Goal: Transaction & Acquisition: Subscribe to service/newsletter

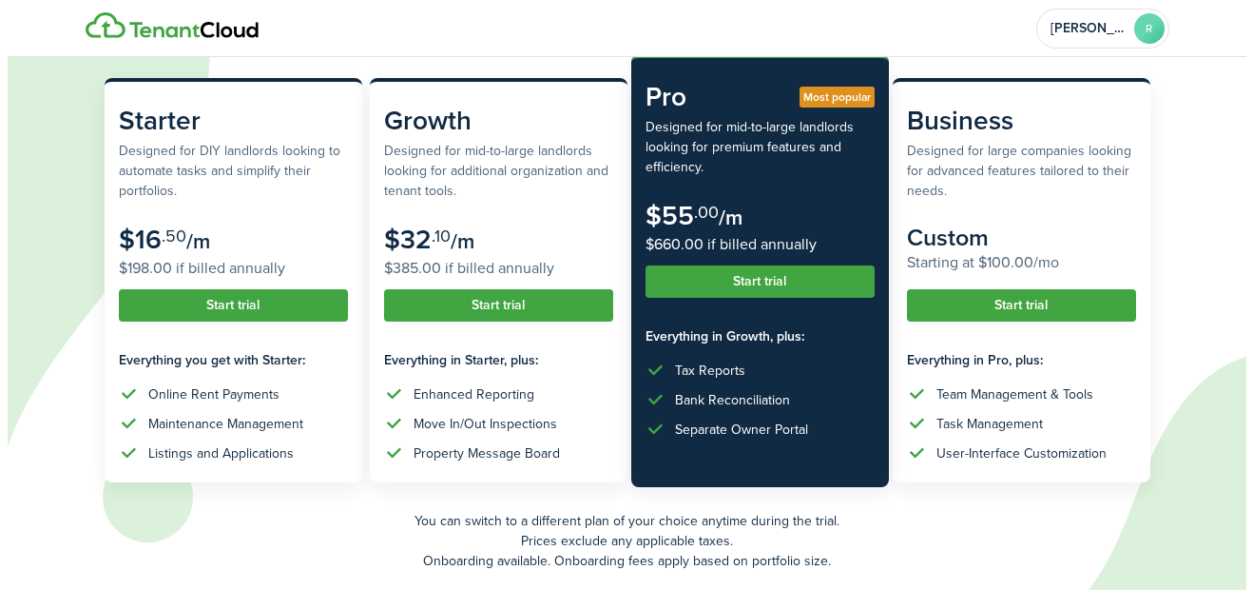
scroll to position [241, 0]
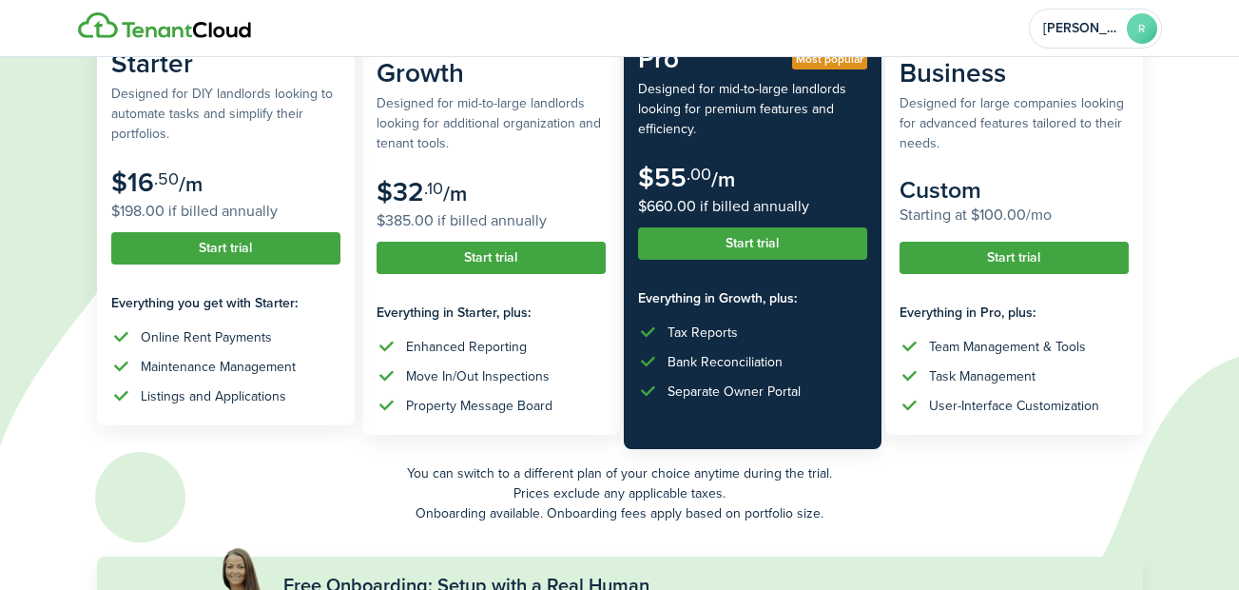
click at [188, 239] on button "Start trial" at bounding box center [225, 248] width 229 height 32
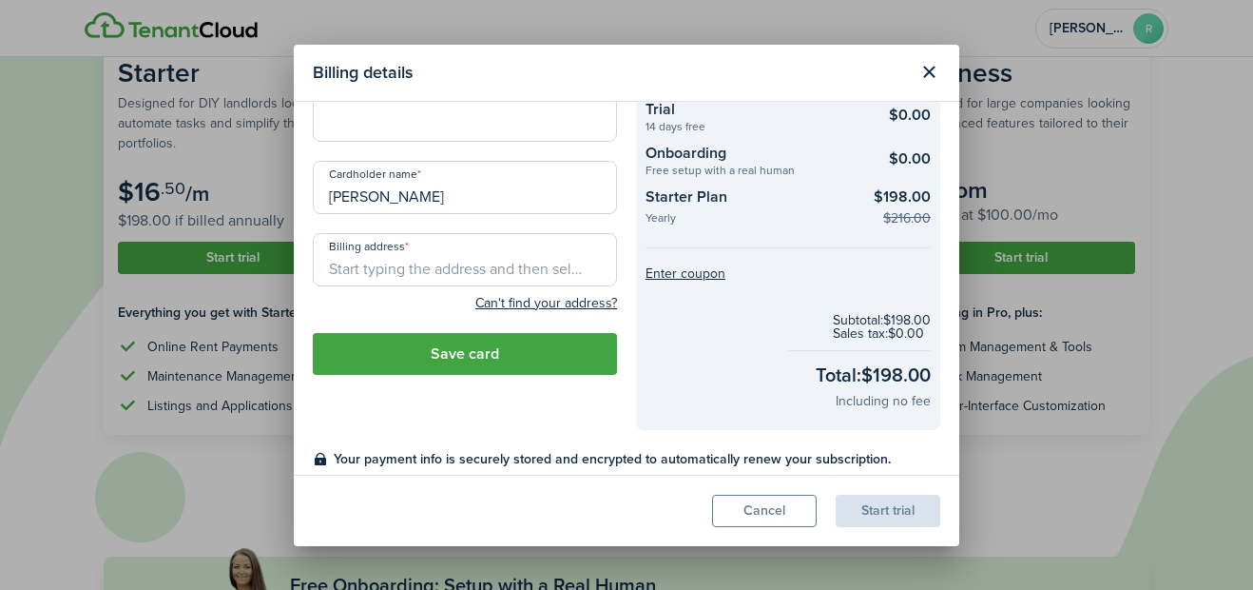
scroll to position [75, 0]
click at [927, 74] on button "Close modal" at bounding box center [929, 72] width 32 height 32
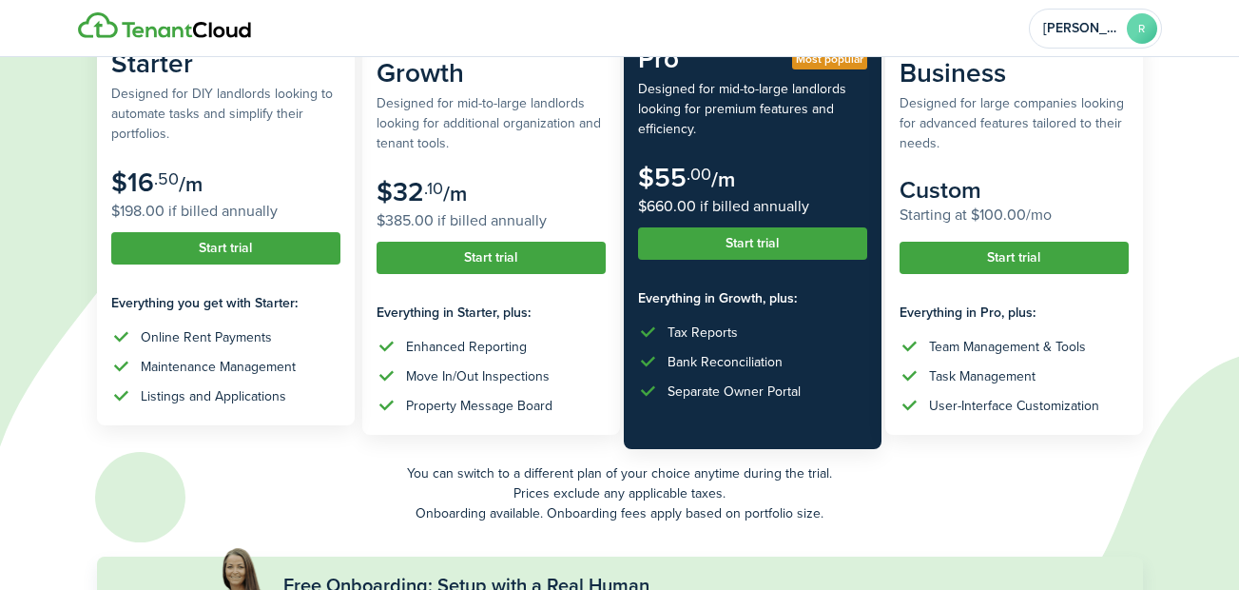
click at [258, 241] on button "Start trial" at bounding box center [225, 248] width 229 height 32
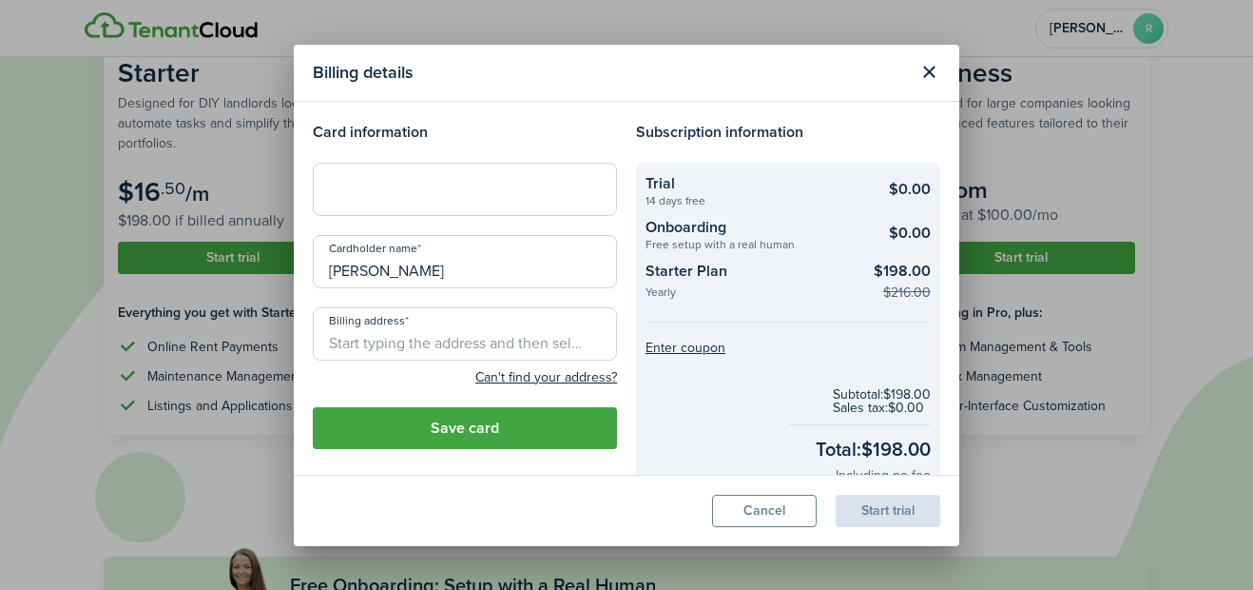
click at [474, 338] on input "Billing address" at bounding box center [465, 333] width 304 height 53
type input "[STREET_ADDRESS]"
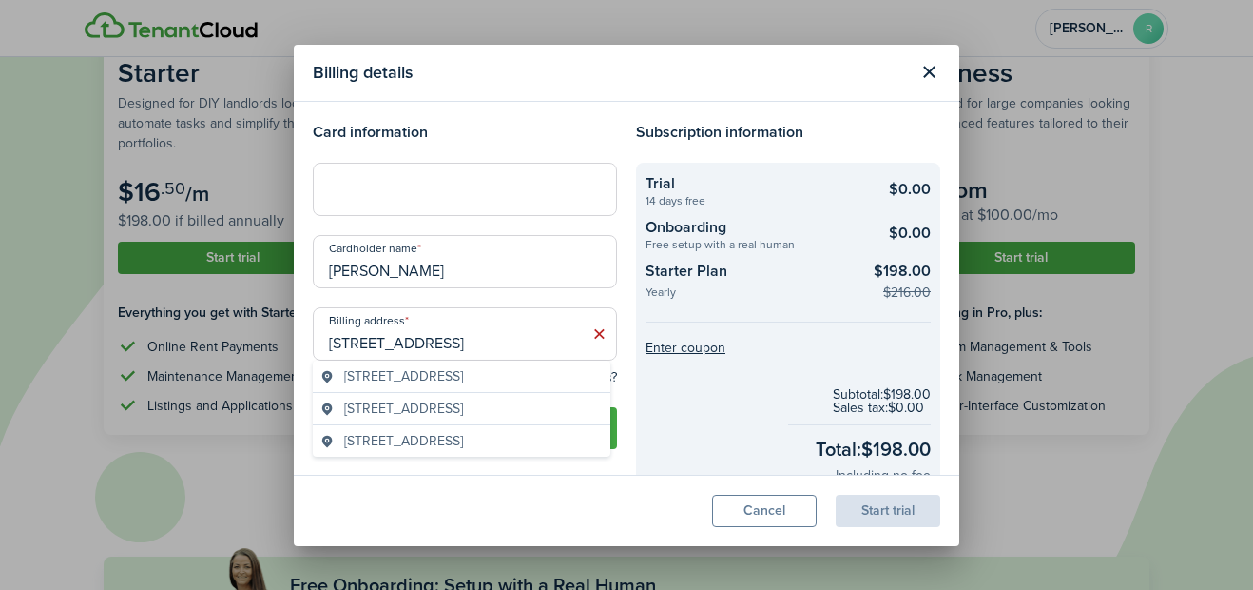
click at [481, 431] on div "Billing details Card information Cardholder name [PERSON_NAME] Billing address …" at bounding box center [626, 295] width 1253 height 590
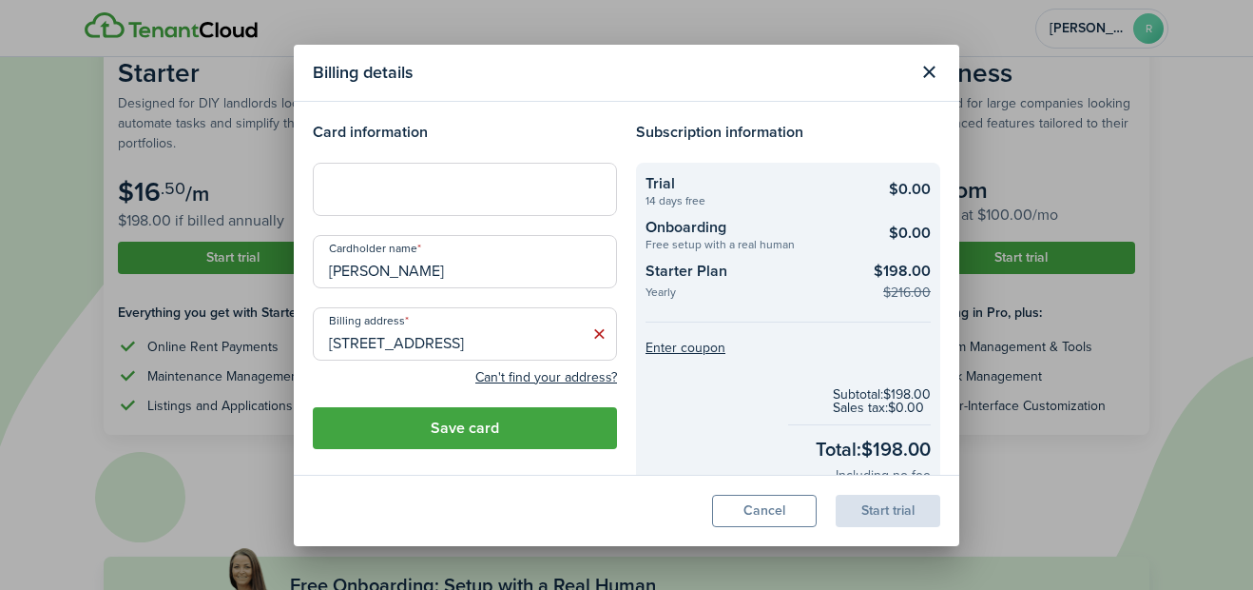
click at [481, 431] on button "Save card" at bounding box center [465, 428] width 304 height 42
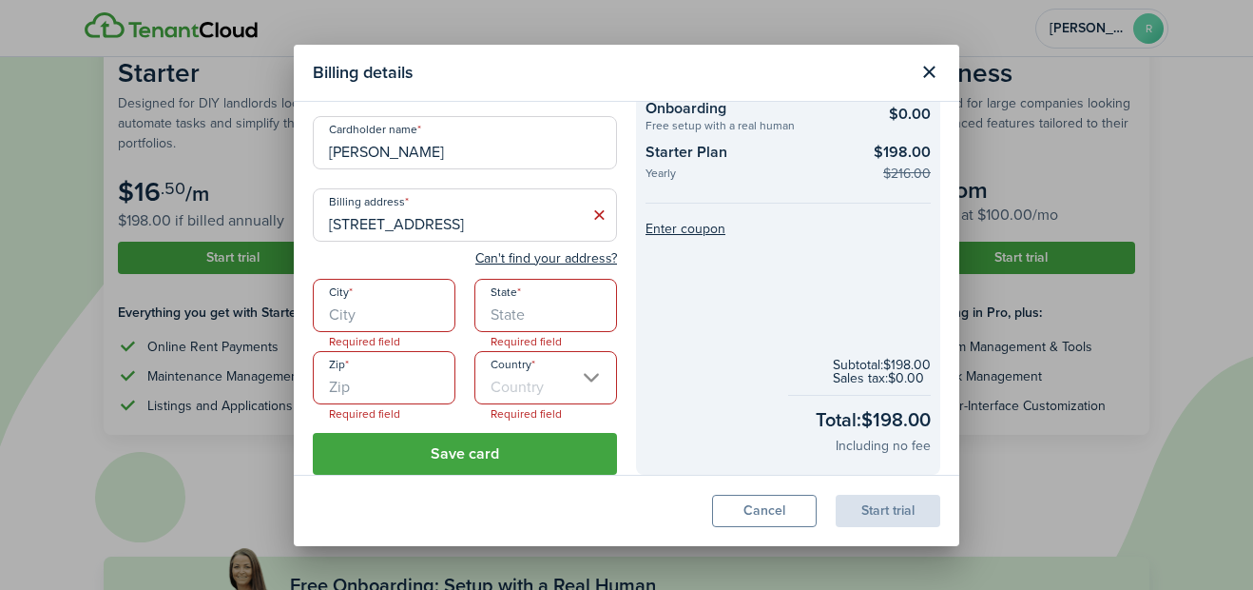
scroll to position [208, 0]
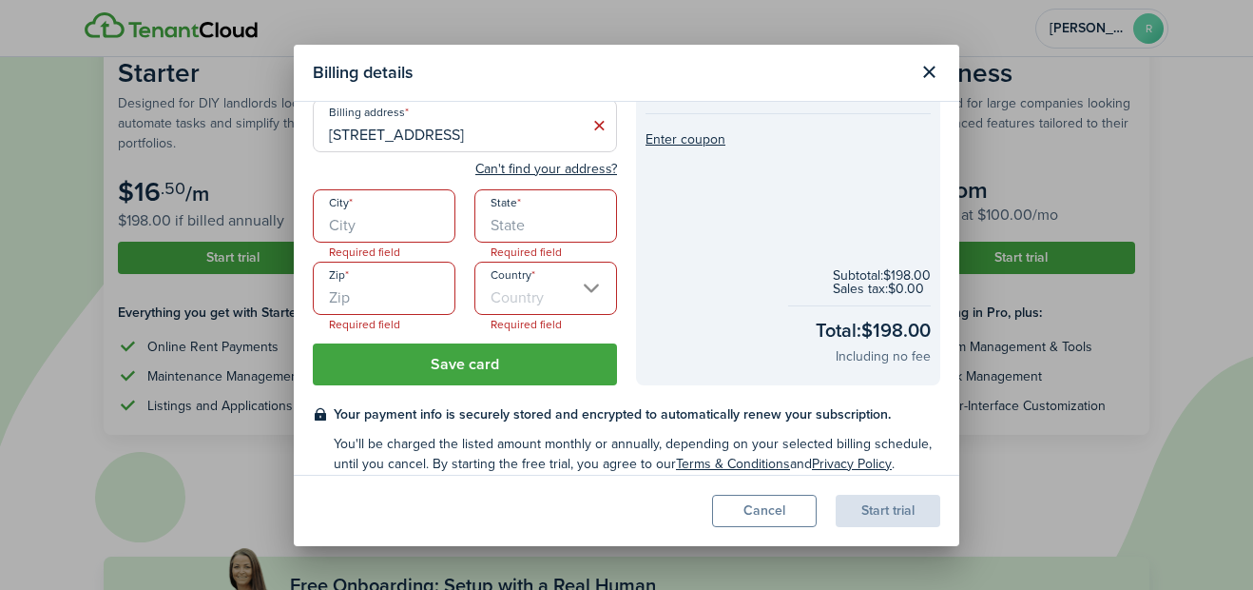
click at [377, 224] on input "City" at bounding box center [384, 215] width 143 height 53
type input "[GEOGRAPHIC_DATA]"
type input "[US_STATE]"
type input "48228"
type input "[GEOGRAPHIC_DATA]"
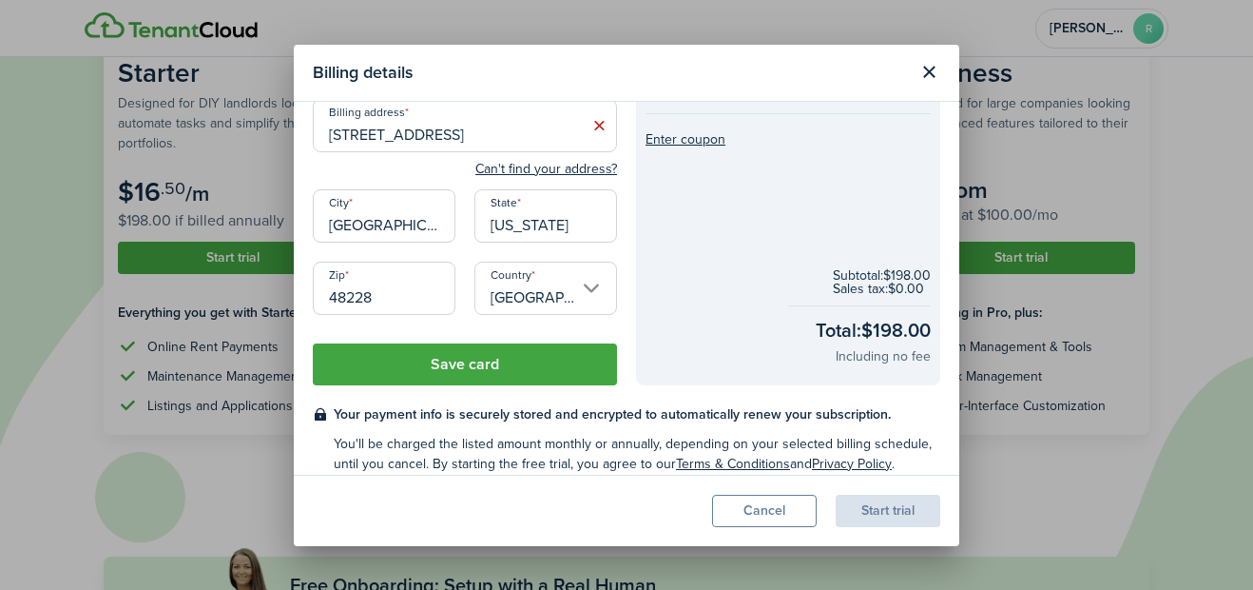
click at [437, 359] on button "Save card" at bounding box center [465, 364] width 304 height 42
click at [461, 366] on button "Save card" at bounding box center [465, 364] width 304 height 42
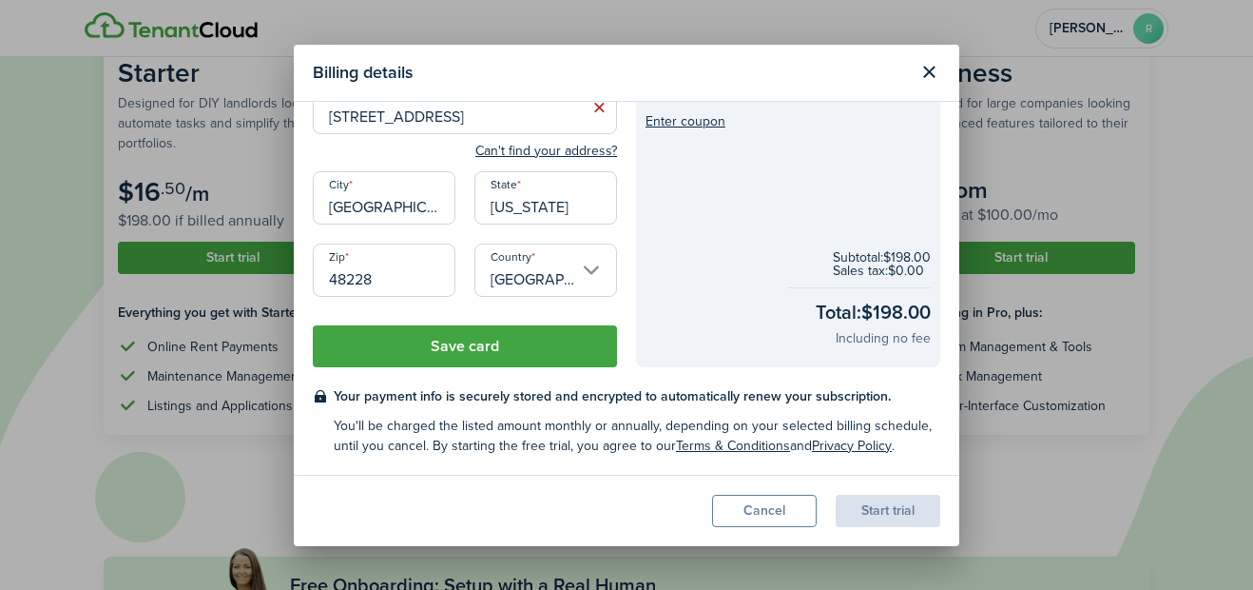
scroll to position [0, 0]
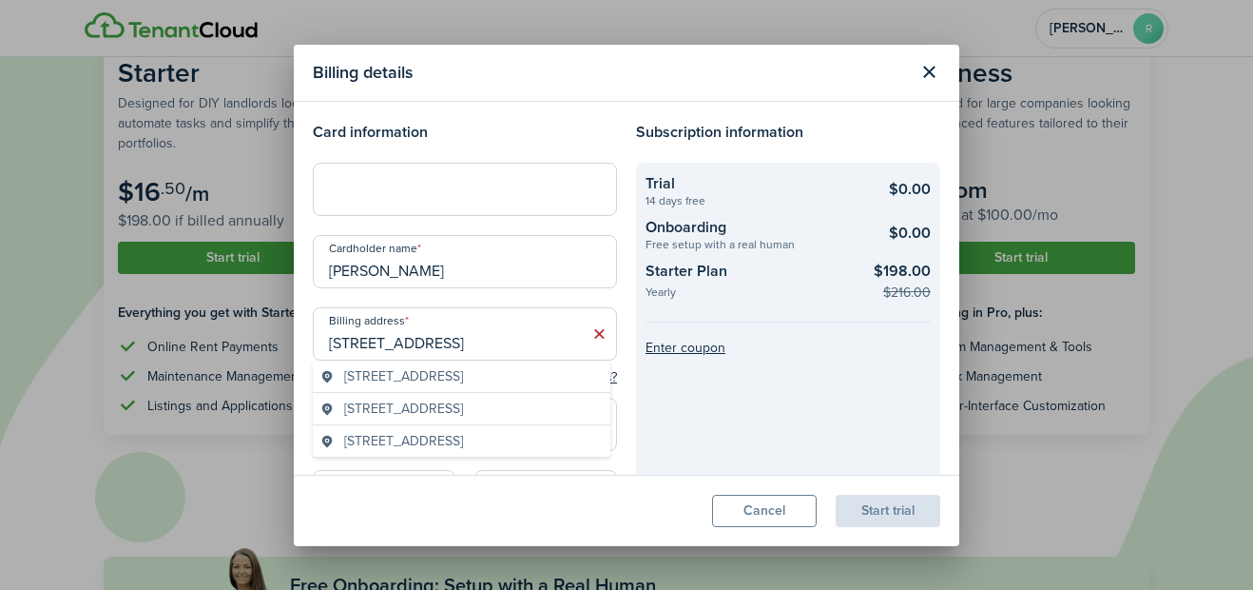
drag, startPoint x: 453, startPoint y: 344, endPoint x: 607, endPoint y: 342, distance: 154.1
click at [607, 342] on input "[STREET_ADDRESS]" at bounding box center [465, 333] width 304 height 53
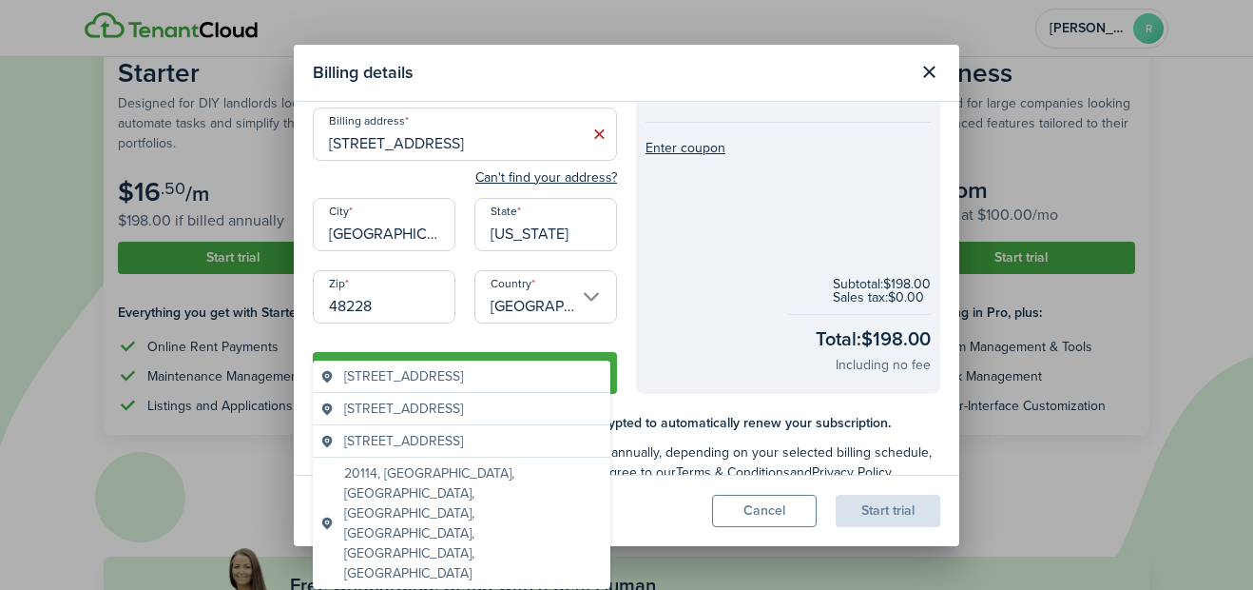
scroll to position [201, 0]
click at [616, 321] on div "Country [GEOGRAPHIC_DATA]" at bounding box center [546, 305] width 162 height 72
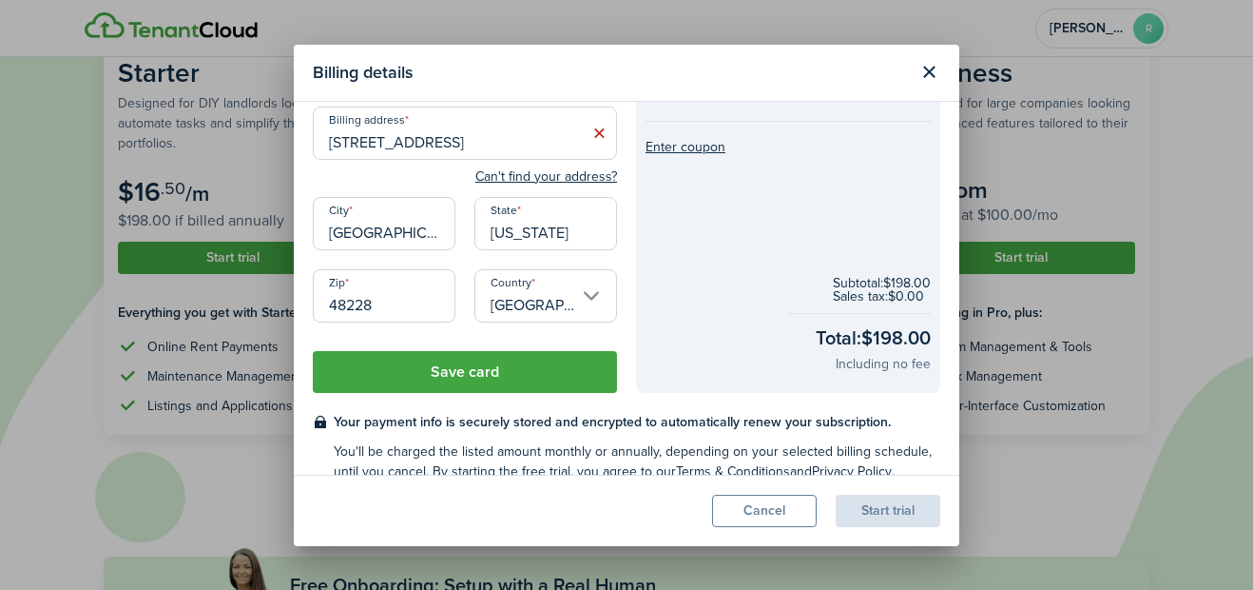
click at [545, 375] on button "Save card" at bounding box center [465, 372] width 304 height 42
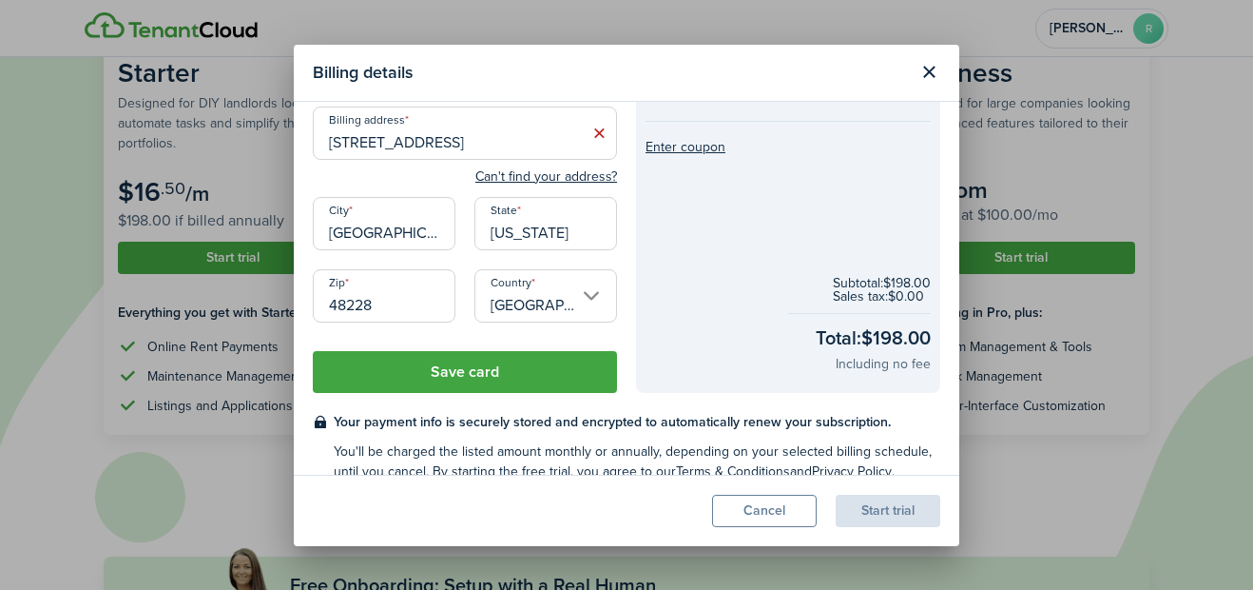
click at [545, 375] on button "Save card" at bounding box center [465, 372] width 304 height 42
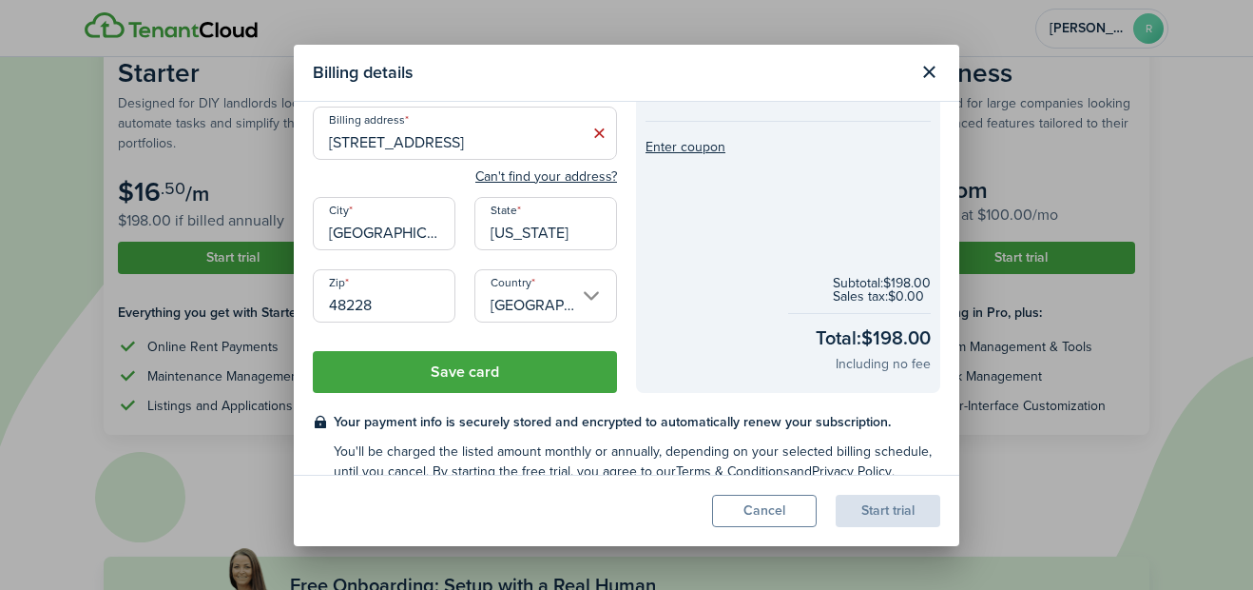
scroll to position [226, 0]
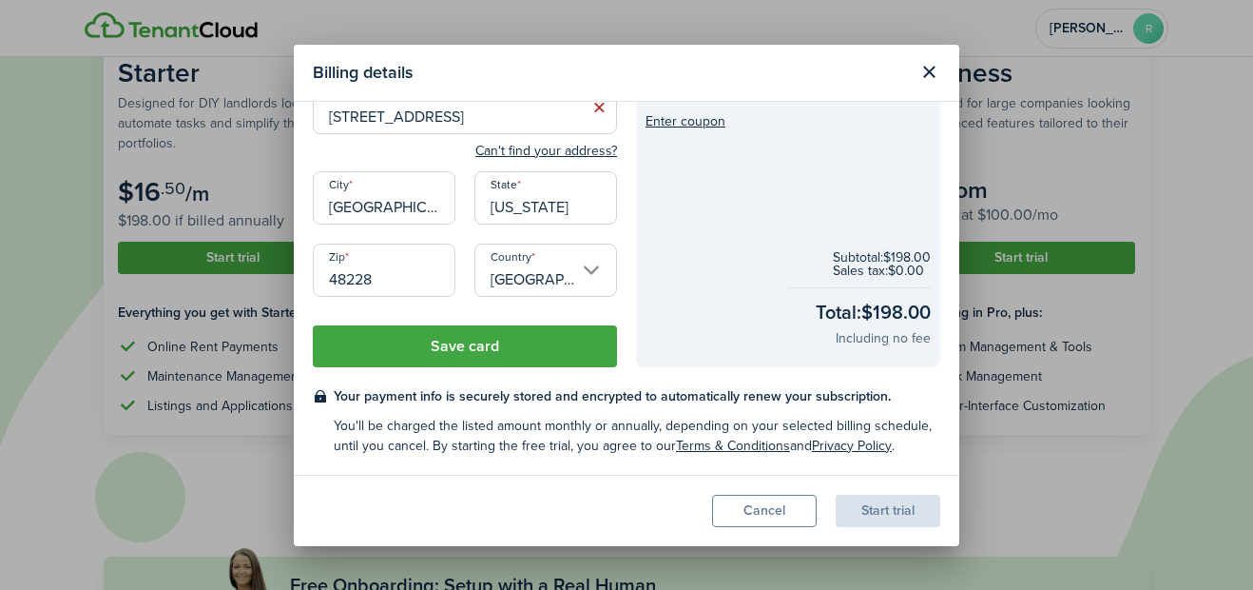
click at [537, 353] on button "Save card" at bounding box center [465, 346] width 304 height 42
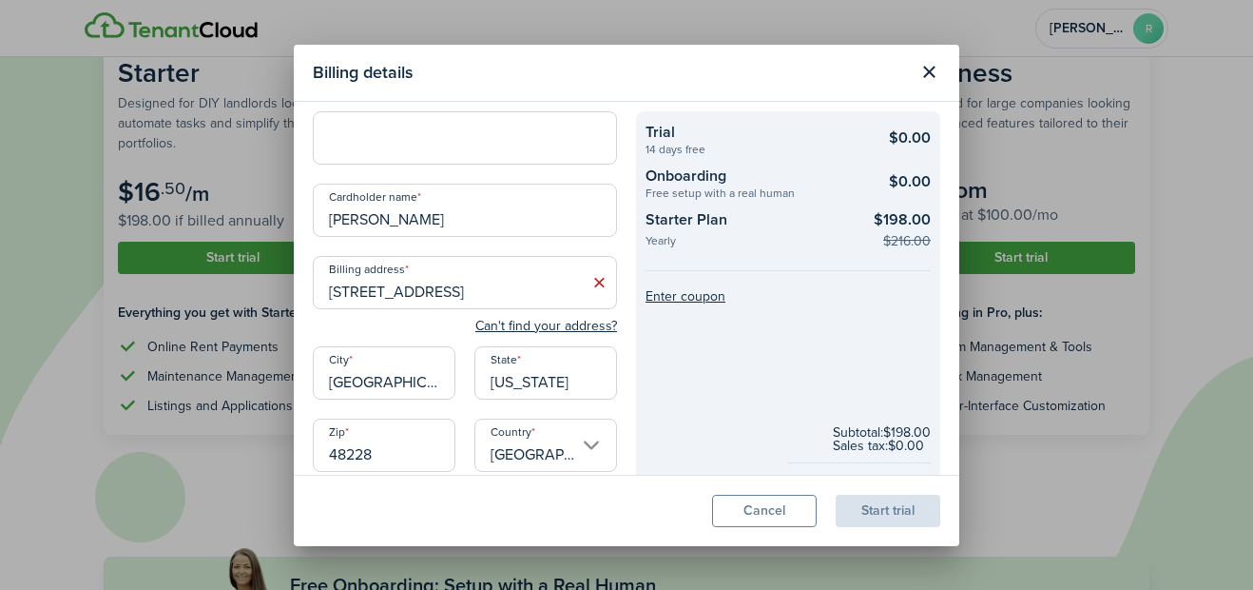
scroll to position [50, 0]
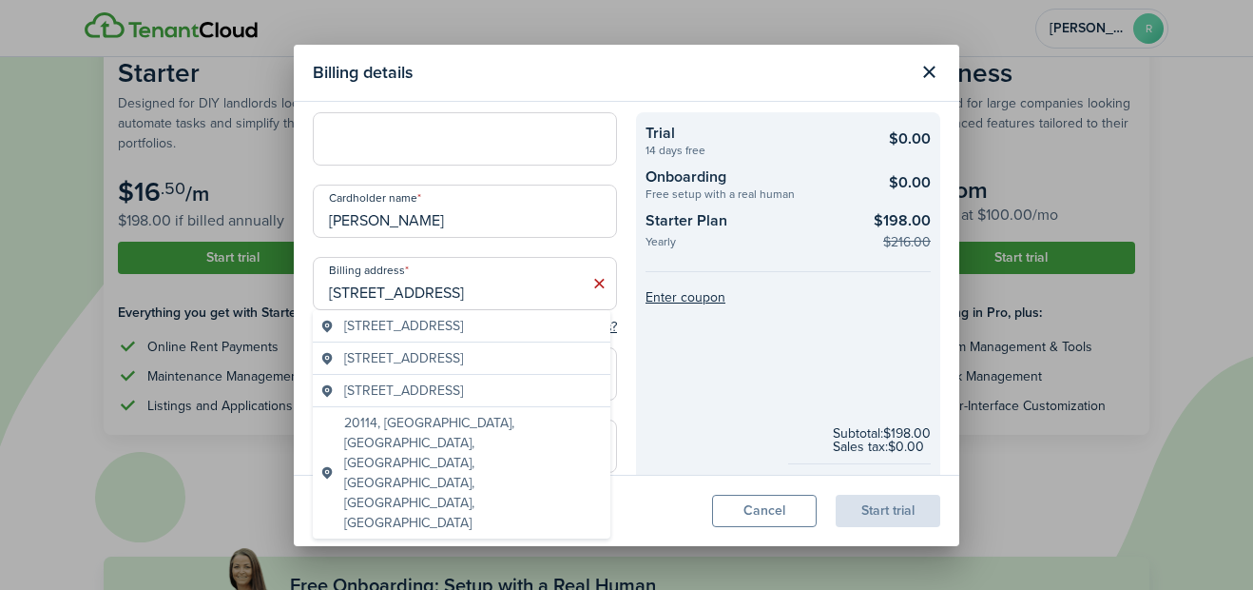
drag, startPoint x: 466, startPoint y: 285, endPoint x: 360, endPoint y: 303, distance: 108.0
click at [360, 303] on input "[STREET_ADDRESS]" at bounding box center [465, 283] width 304 height 53
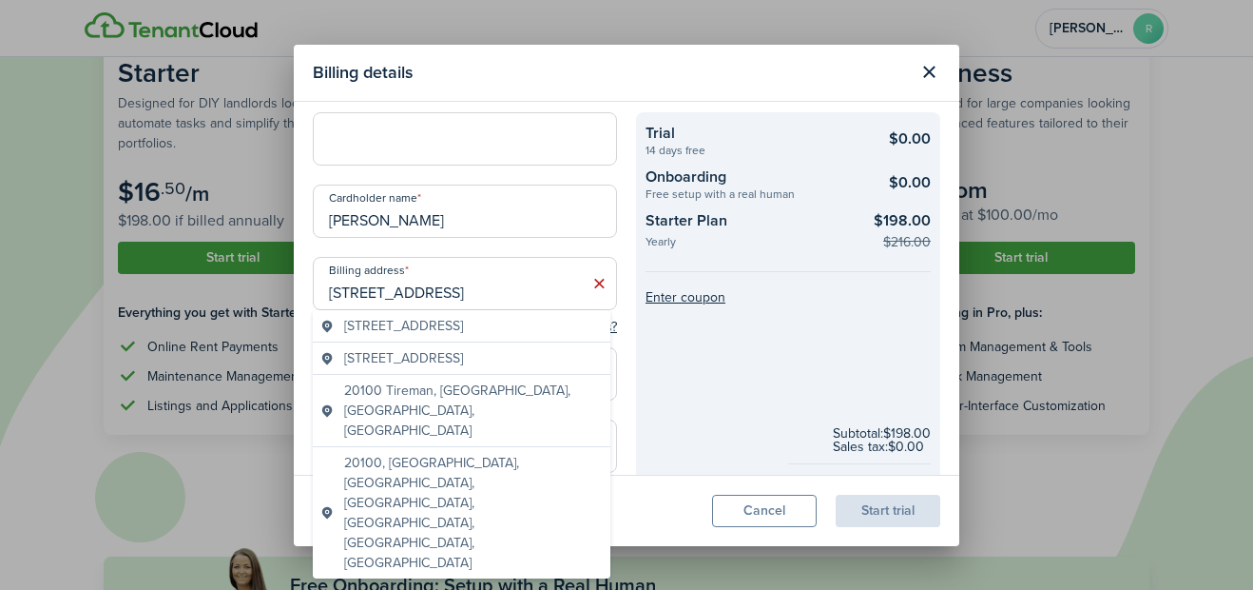
click at [421, 314] on div "[STREET_ADDRESS]" at bounding box center [462, 326] width 298 height 32
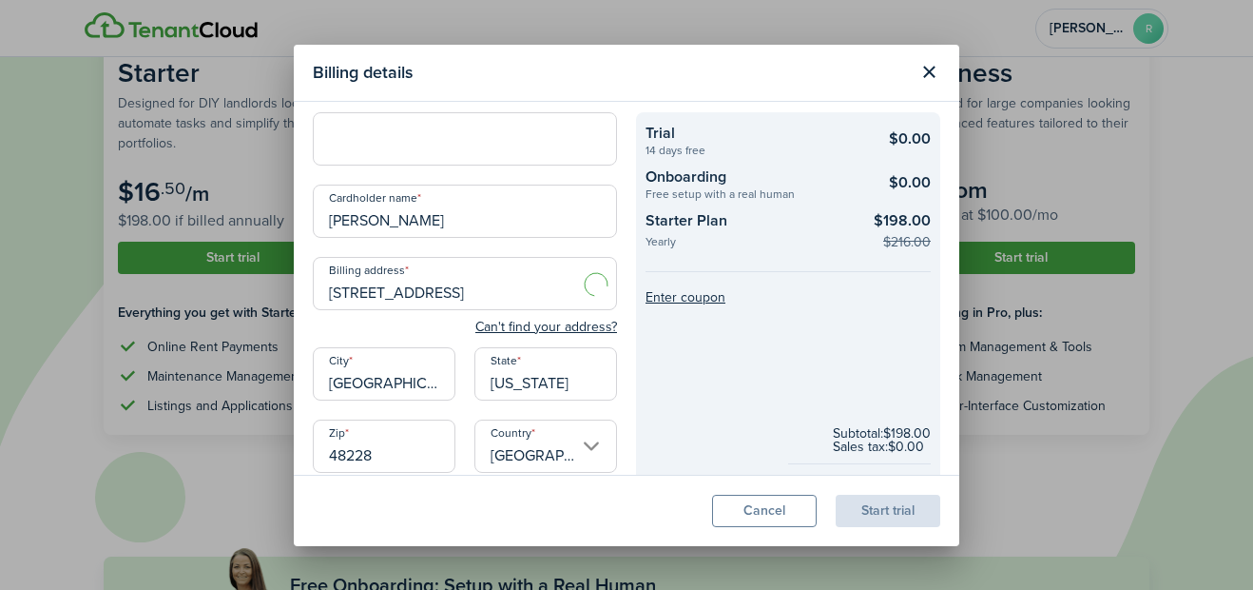
type input "[STREET_ADDRESS]"
type input "MI"
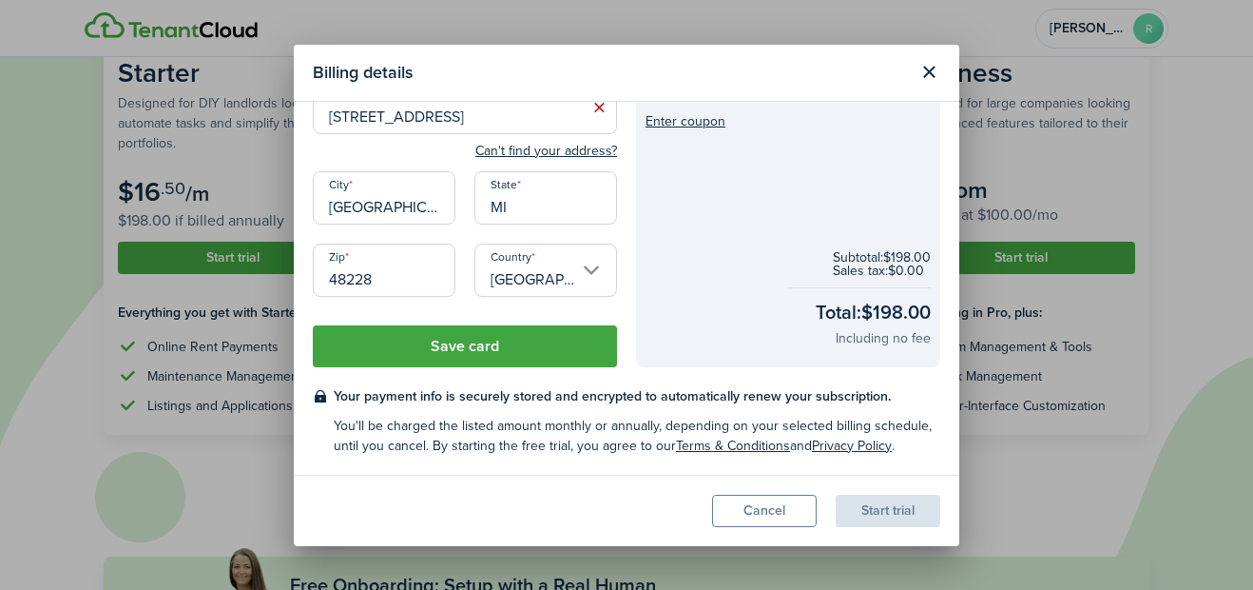
click at [471, 357] on button "Save card" at bounding box center [465, 346] width 304 height 42
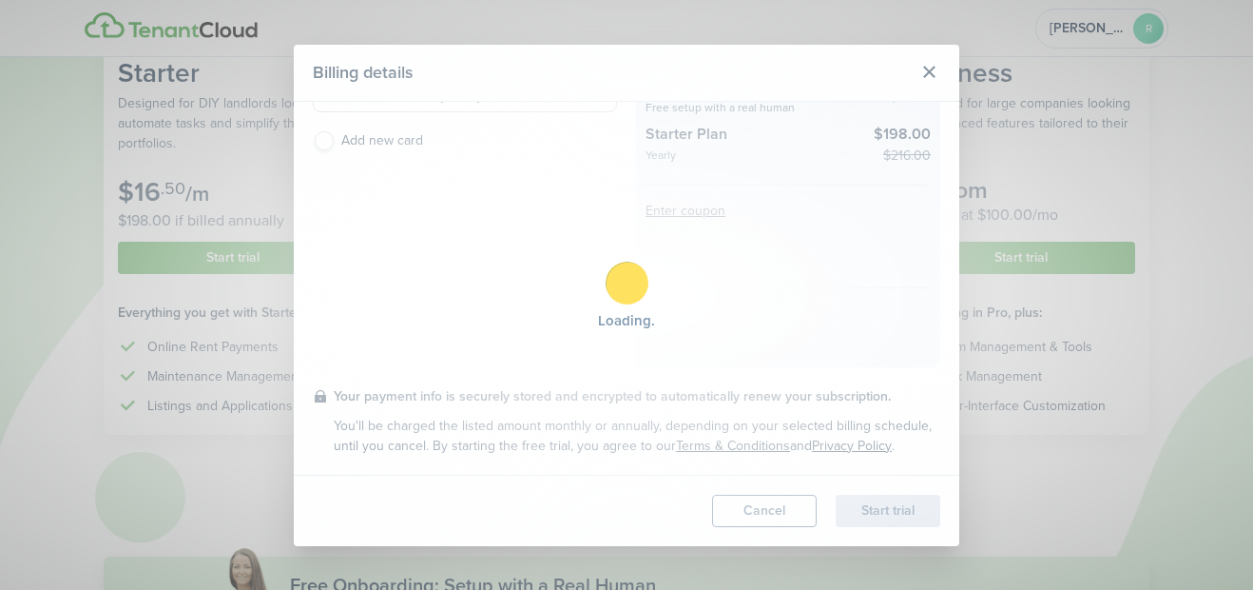
scroll to position [137, 0]
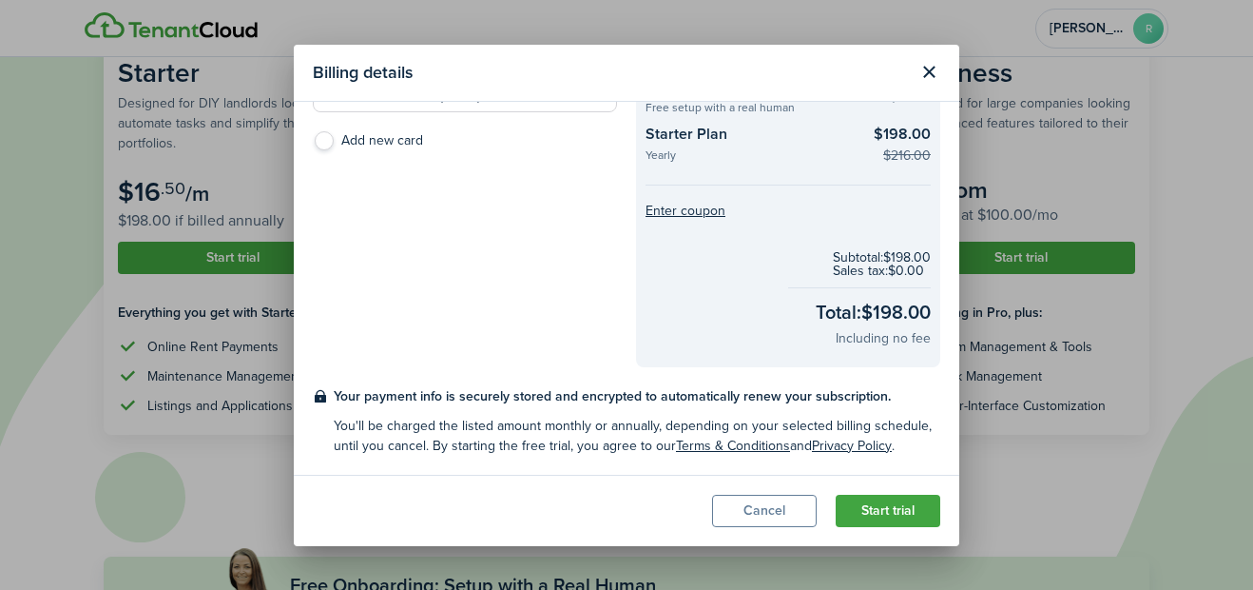
click at [860, 511] on button "Start trial" at bounding box center [888, 511] width 105 height 32
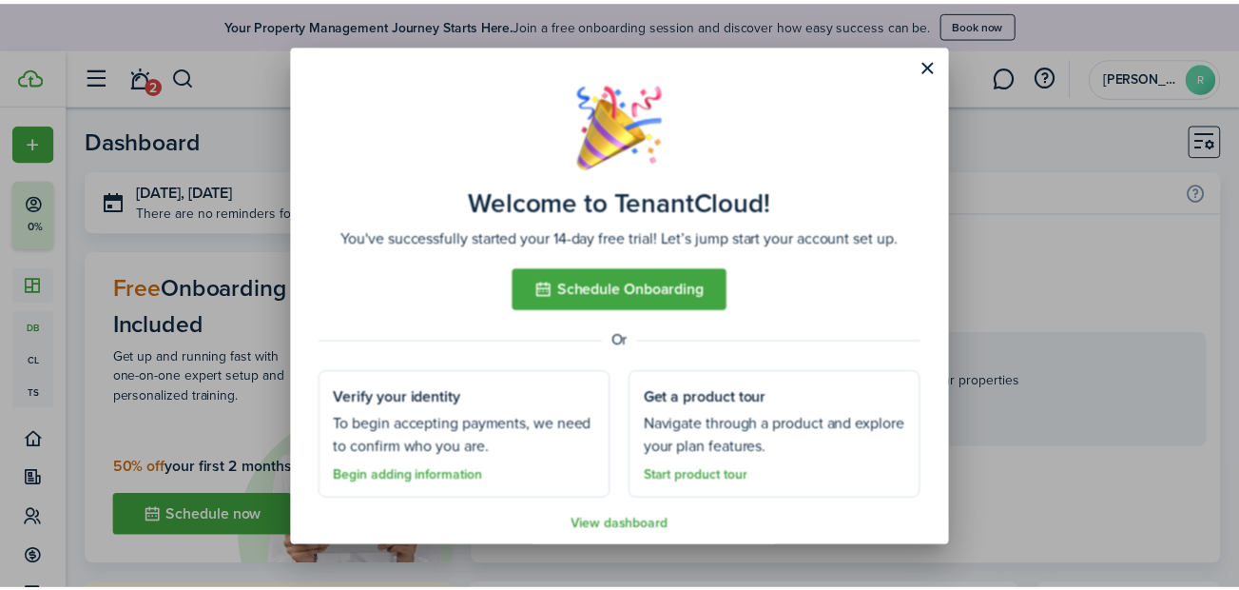
scroll to position [16, 0]
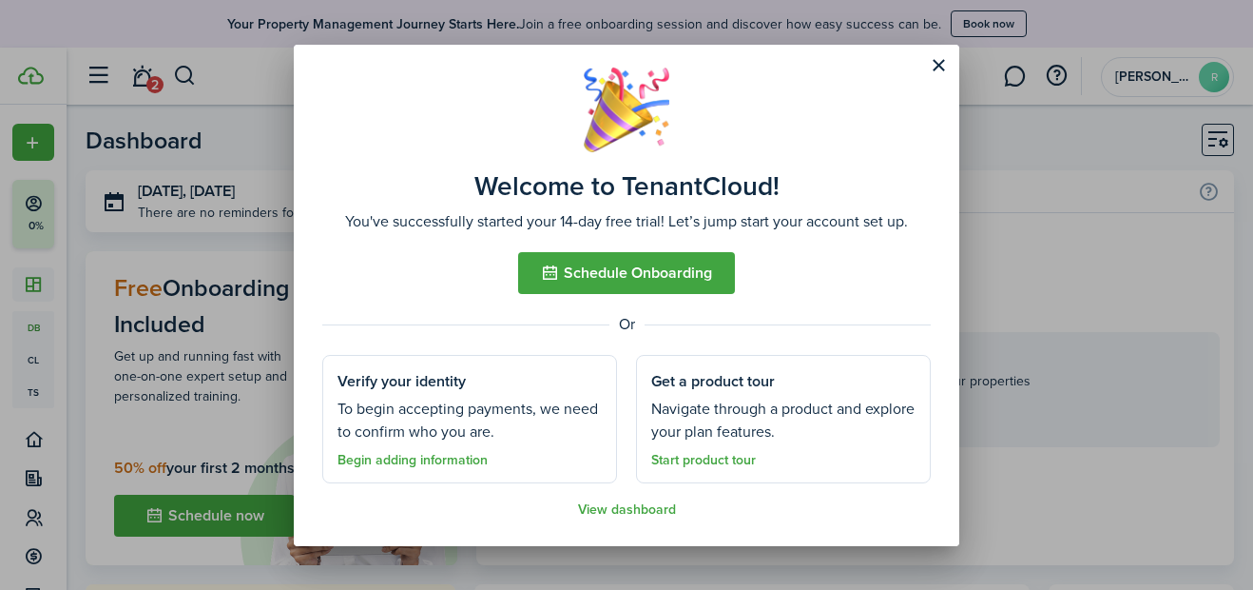
click at [934, 72] on button "Close modal" at bounding box center [939, 65] width 32 height 32
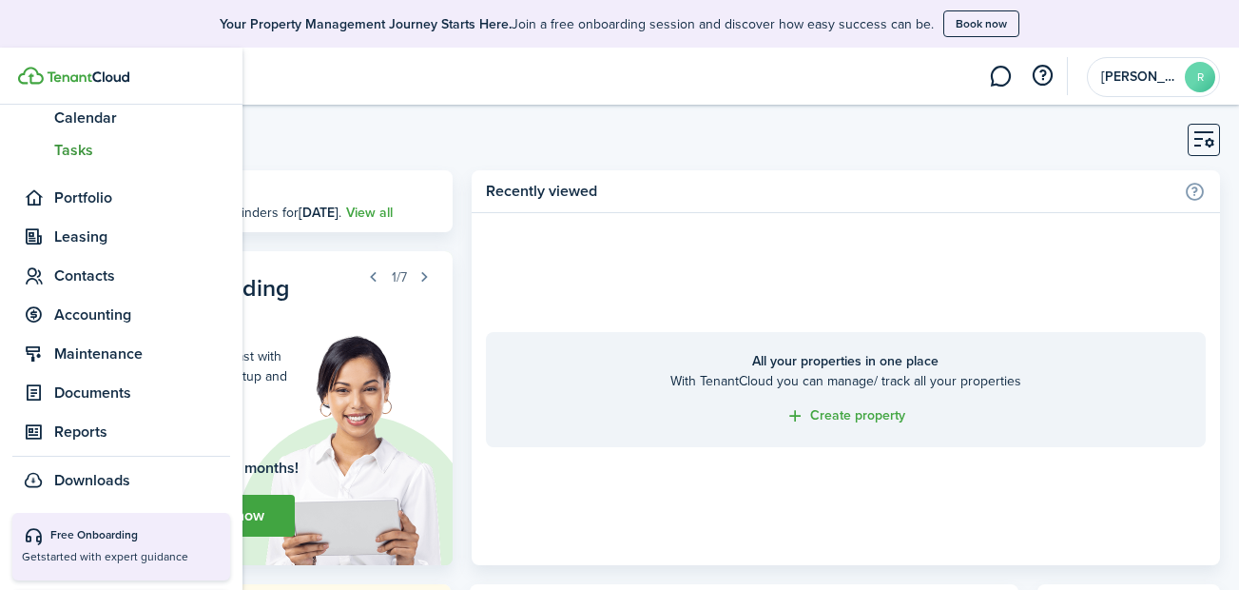
scroll to position [243, 0]
click at [97, 437] on span "Reports" at bounding box center [142, 430] width 176 height 23
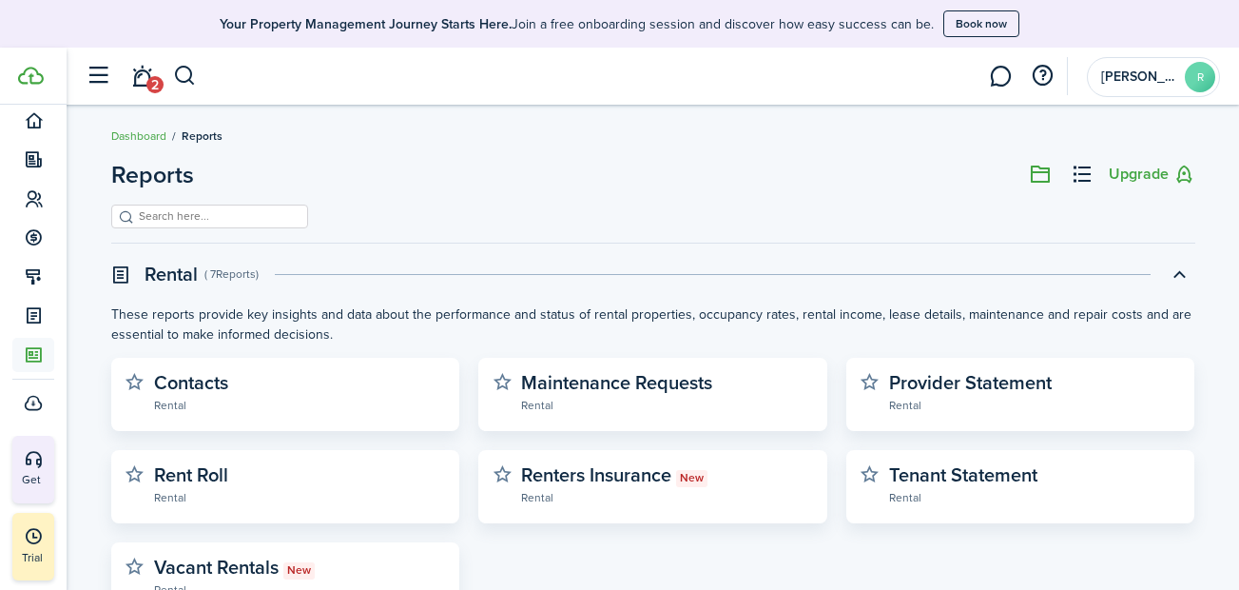
click at [106, 82] on button "button" at bounding box center [98, 76] width 36 height 36
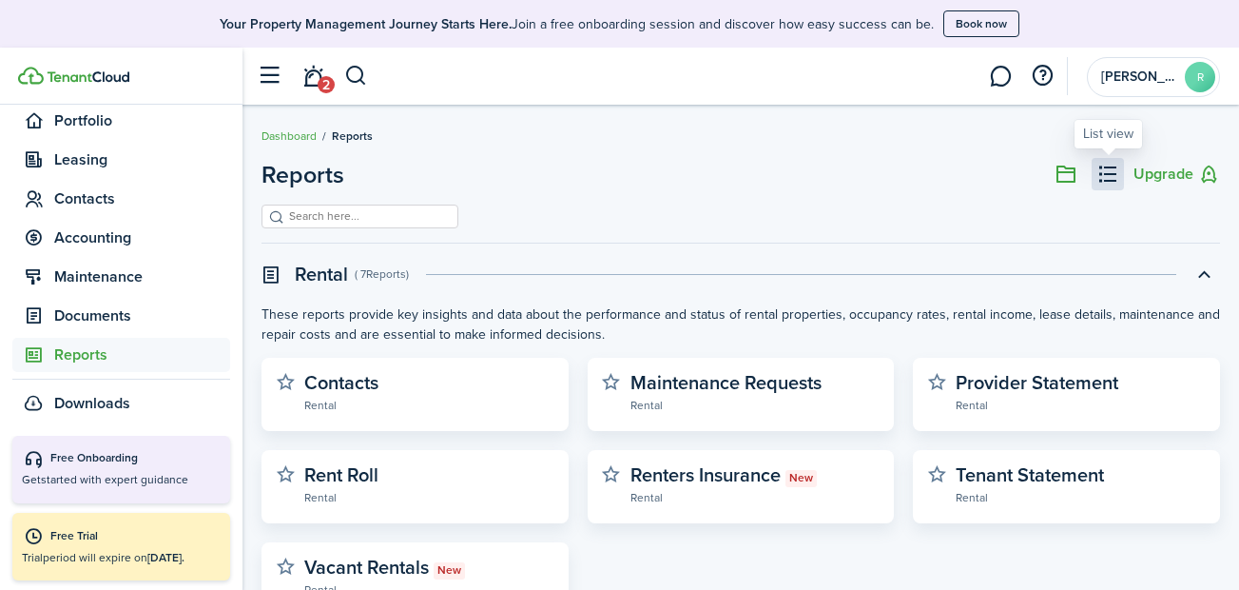
click at [1114, 177] on button at bounding box center [1108, 174] width 32 height 32
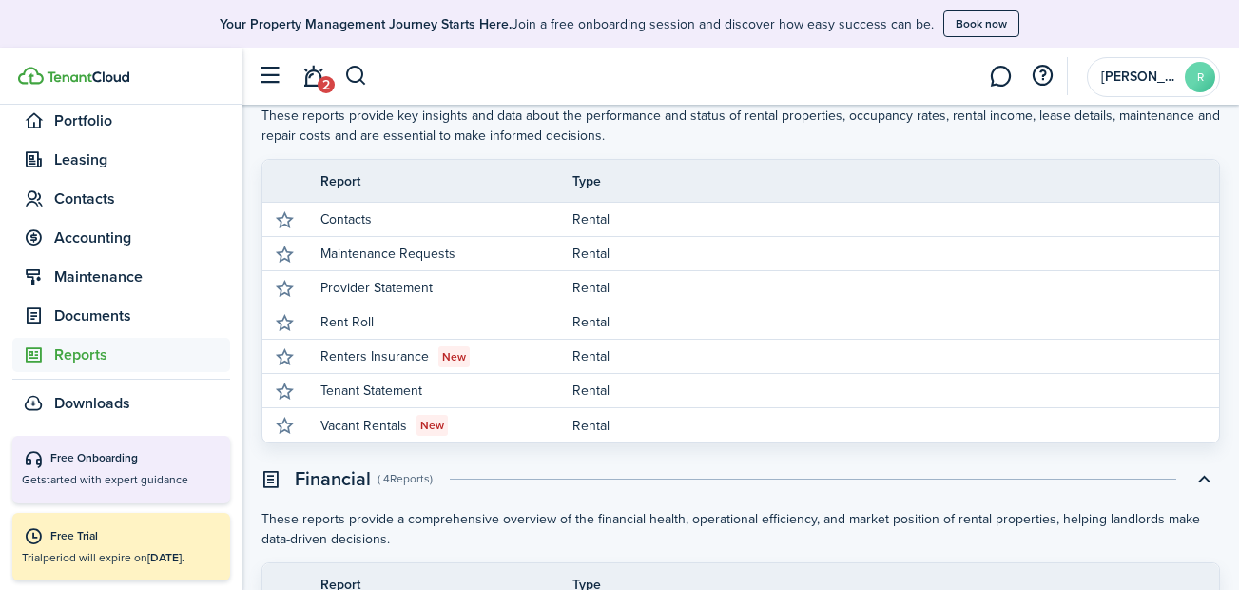
scroll to position [204, 0]
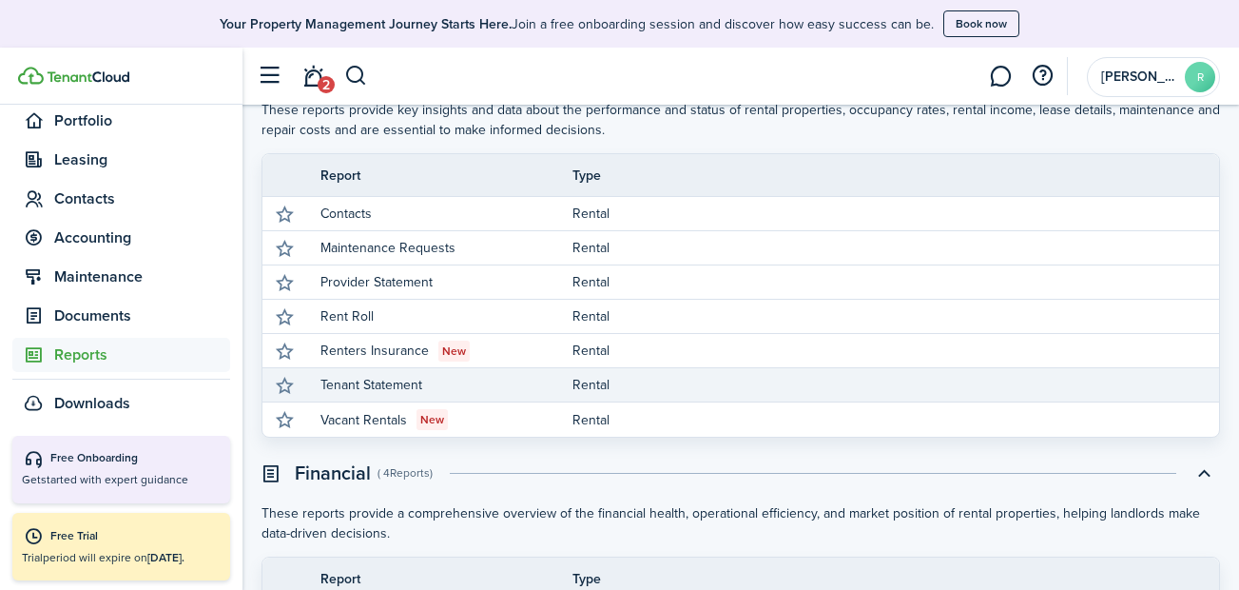
click at [596, 380] on link "Rental" at bounding box center [896, 384] width 647 height 33
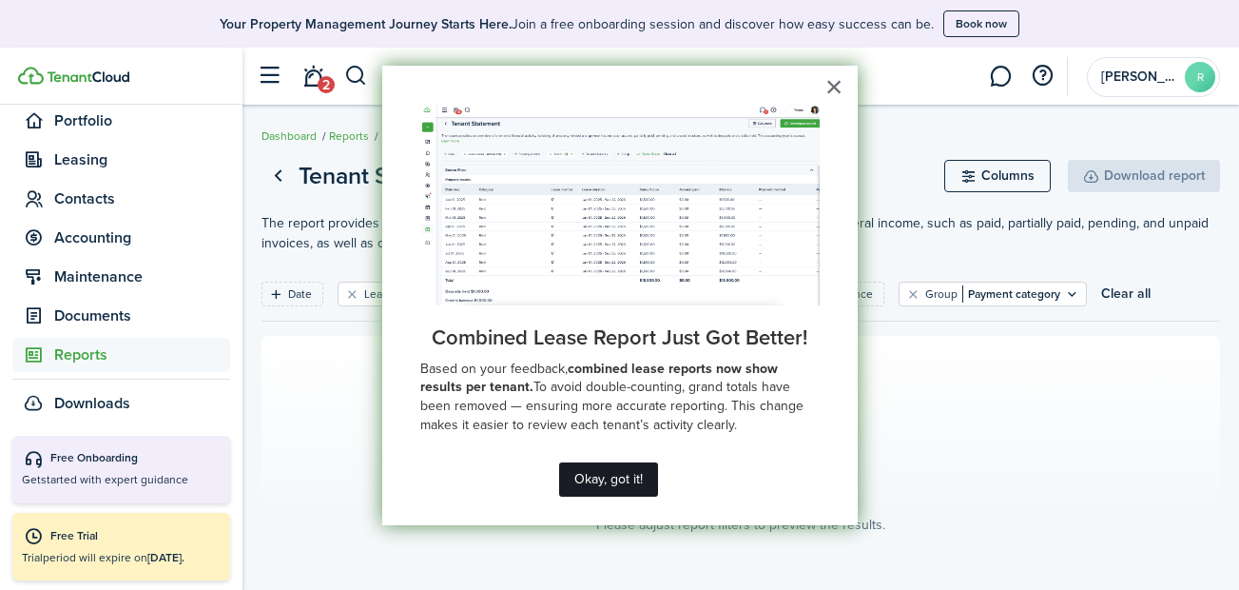
click at [615, 479] on button "Okay, got it!" at bounding box center [608, 479] width 99 height 34
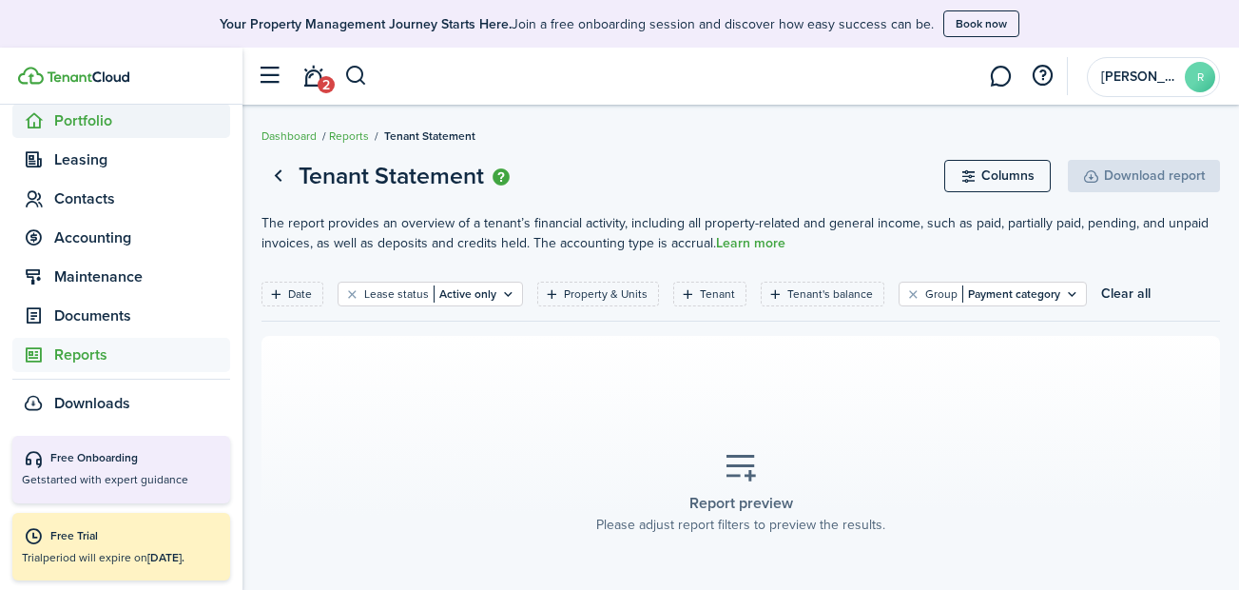
click at [122, 121] on span "Portfolio" at bounding box center [142, 120] width 176 height 23
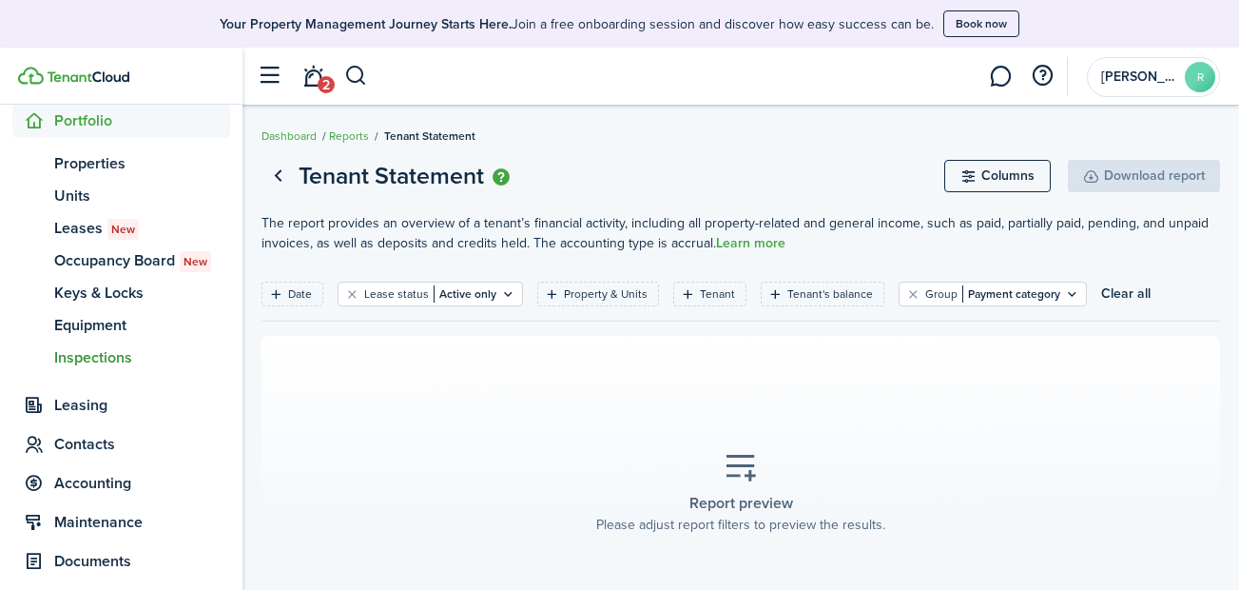
click at [122, 359] on span "Inspections" at bounding box center [142, 357] width 176 height 23
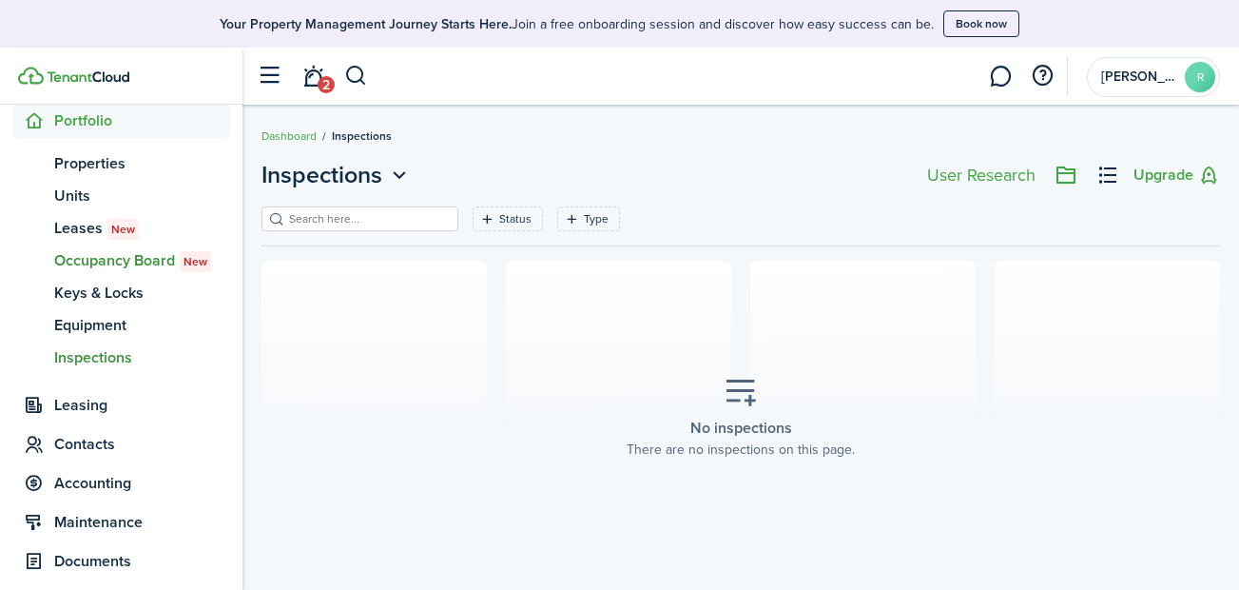
click at [141, 260] on span "Occupancy Board New" at bounding box center [142, 260] width 176 height 23
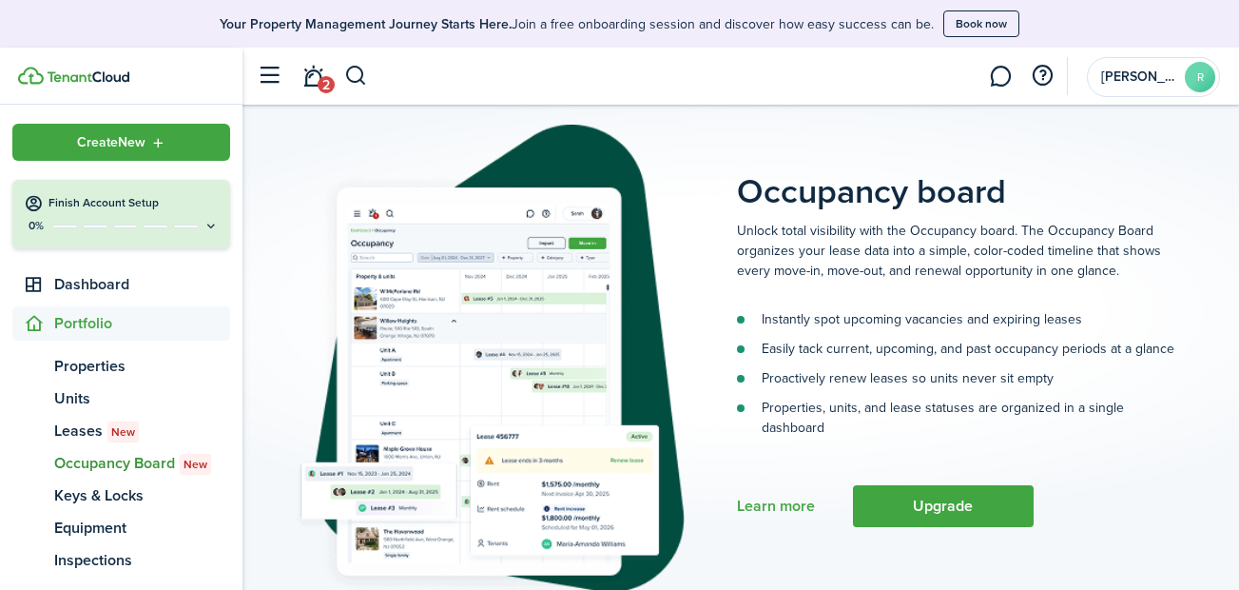
click at [273, 75] on button "button" at bounding box center [269, 76] width 36 height 36
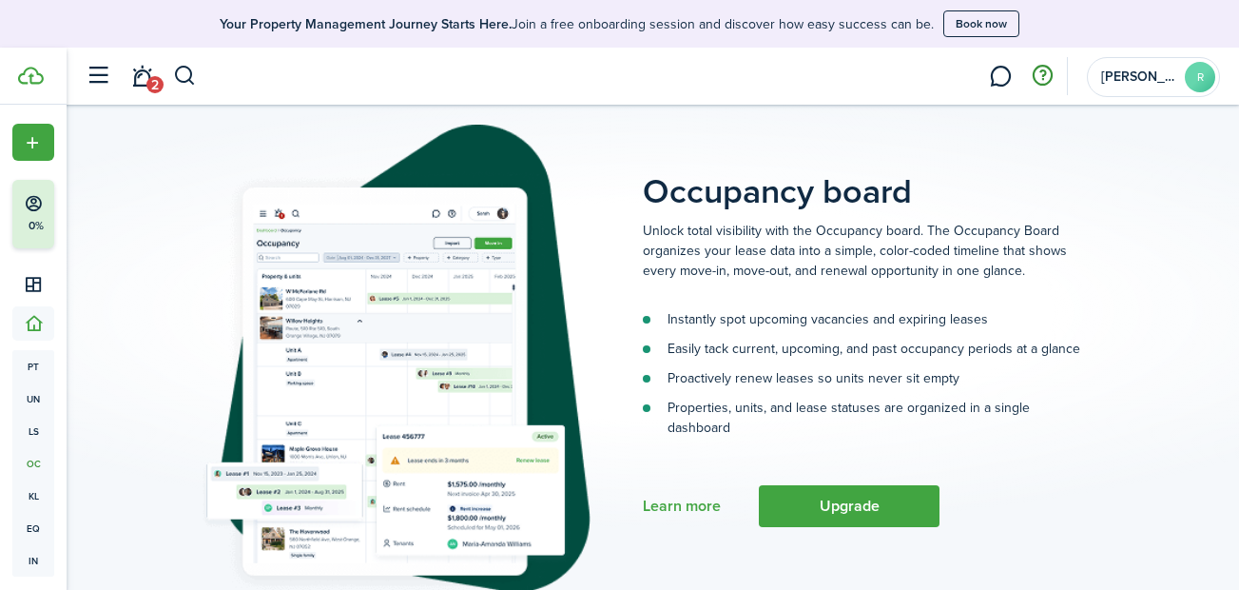
click at [1034, 77] on button "button" at bounding box center [1042, 76] width 32 height 32
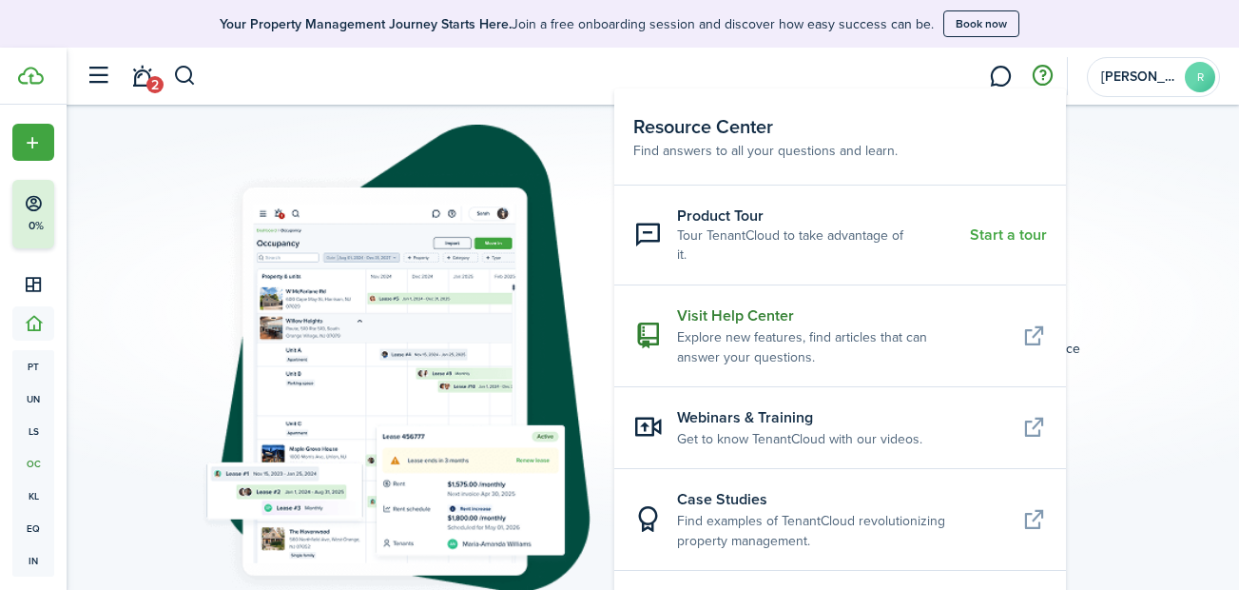
click at [821, 342] on resource-center-item-description "Explore new features, find articles that can answer your questions." at bounding box center [842, 347] width 330 height 40
